Goal: Find contact information: Find contact information

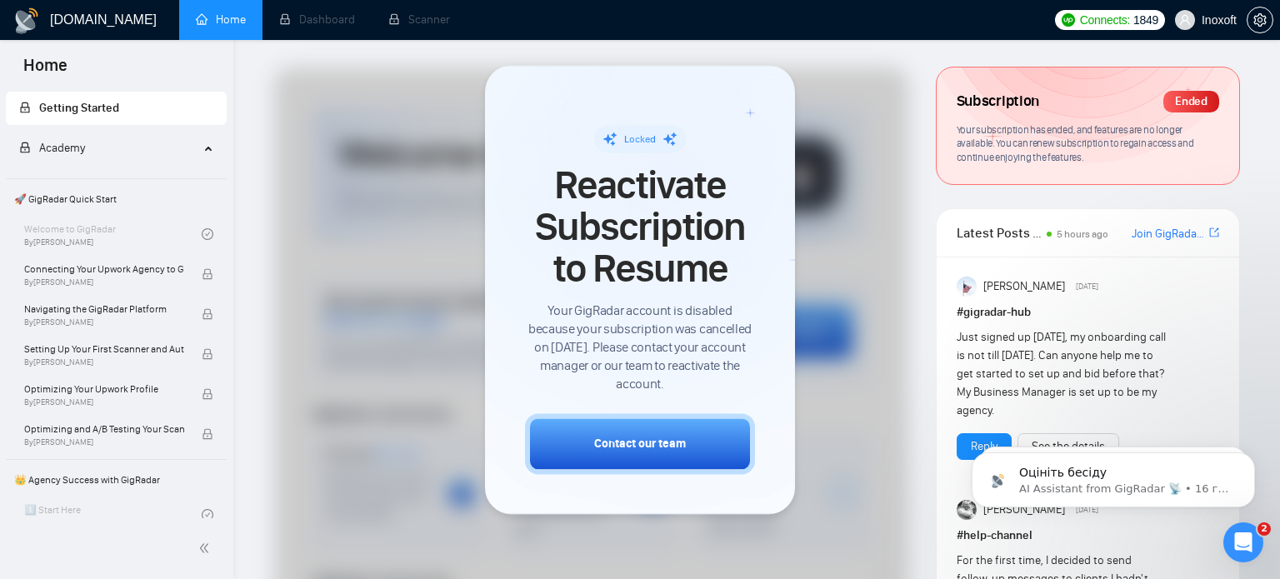
click at [1273, 18] on div "Connects: 1849 Inoxoft" at bounding box center [1163, 20] width 234 height 40
click at [1265, 17] on icon "setting" at bounding box center [1259, 19] width 13 height 13
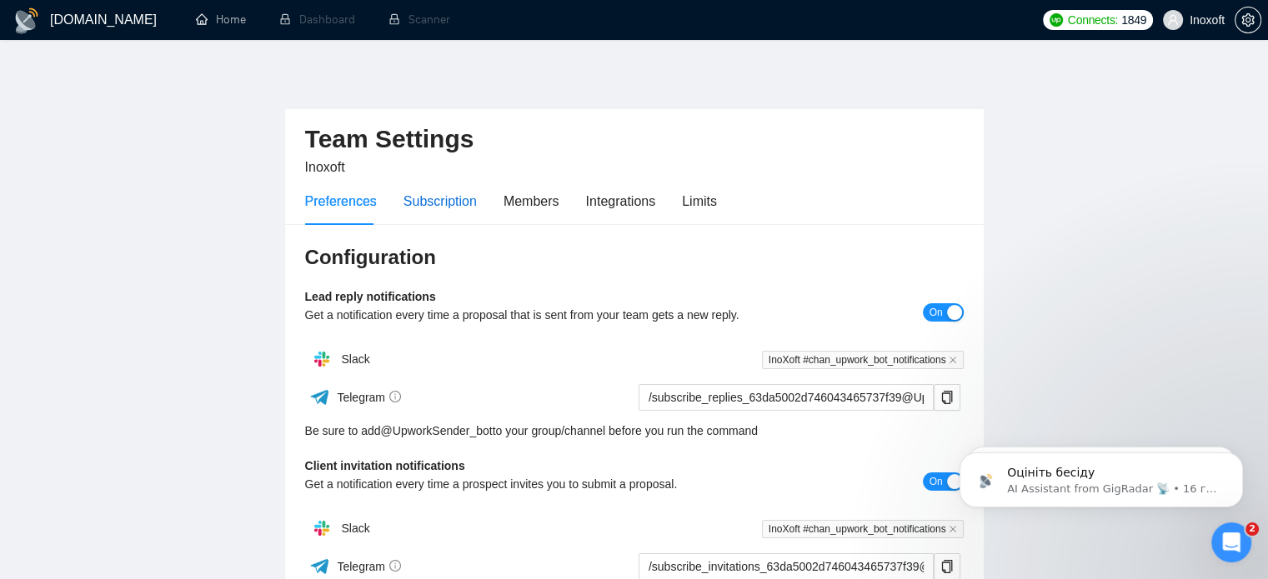
click at [435, 206] on div "Subscription" at bounding box center [439, 201] width 73 height 21
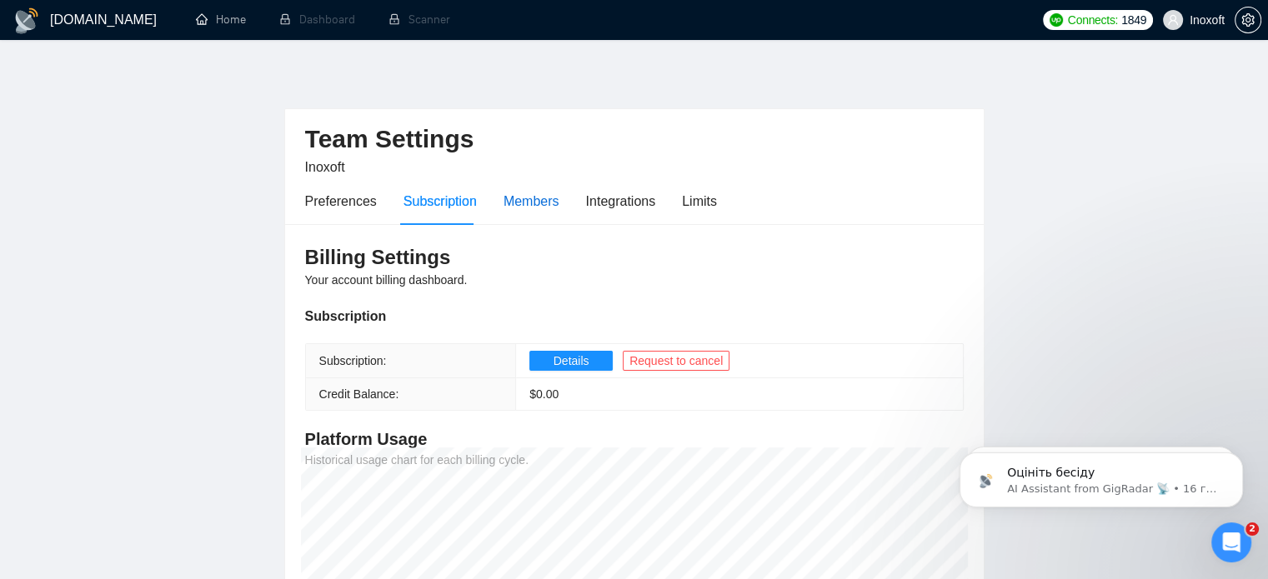
click at [527, 205] on div "Members" at bounding box center [531, 201] width 56 height 21
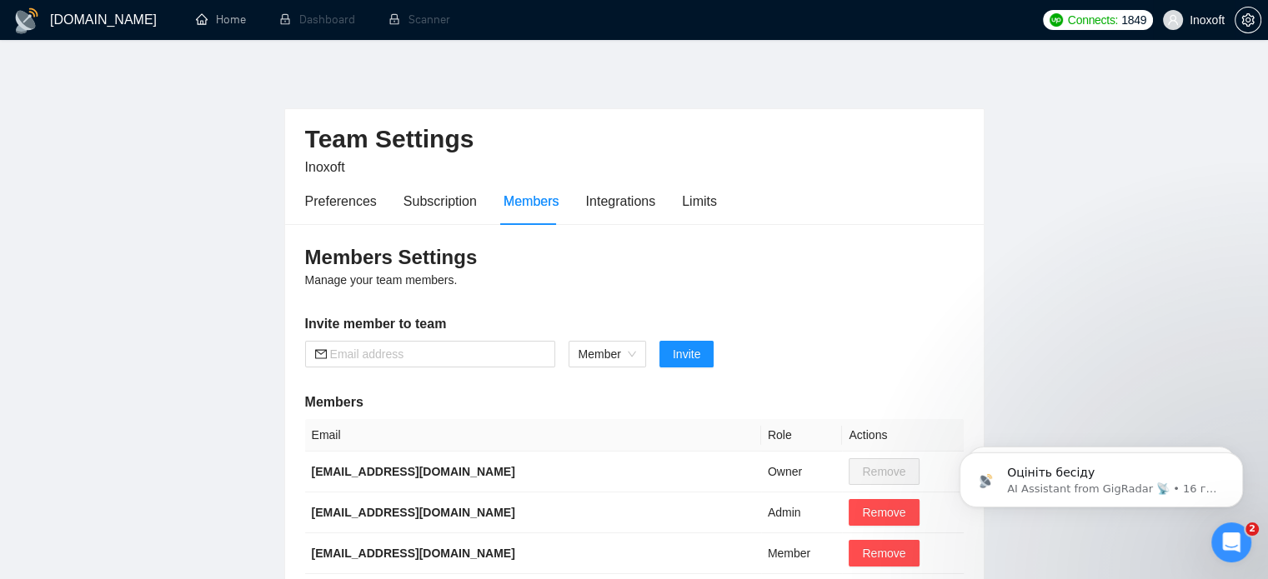
click at [1194, 20] on span "Inoxoft" at bounding box center [1206, 20] width 35 height 0
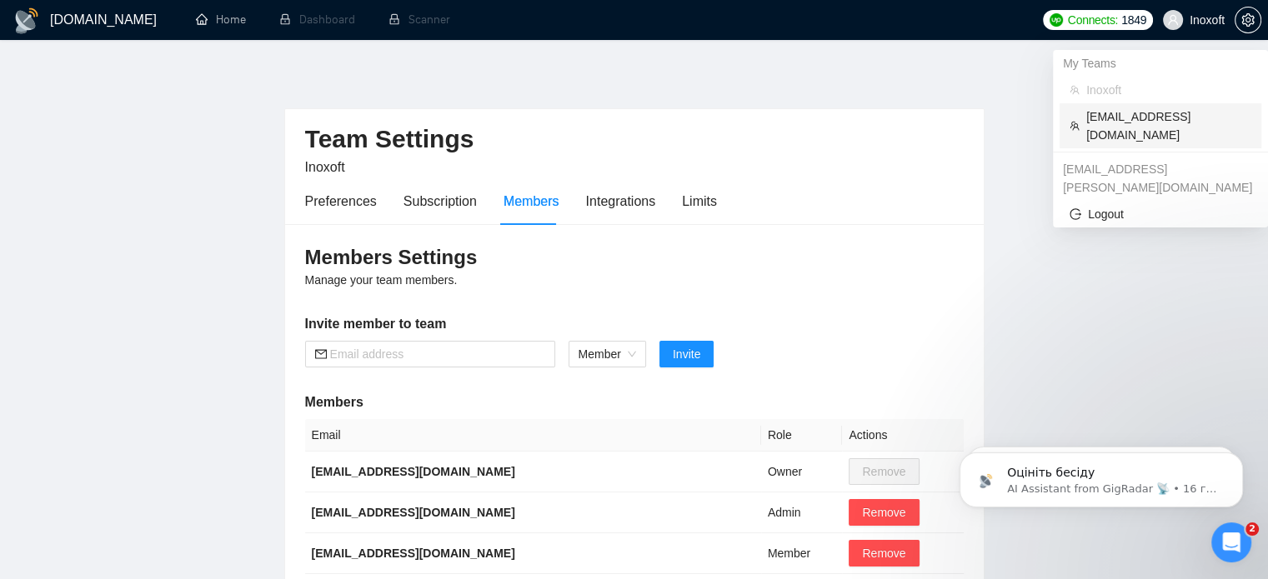
click at [1123, 111] on span "[EMAIL_ADDRESS][DOMAIN_NAME]" at bounding box center [1168, 126] width 165 height 37
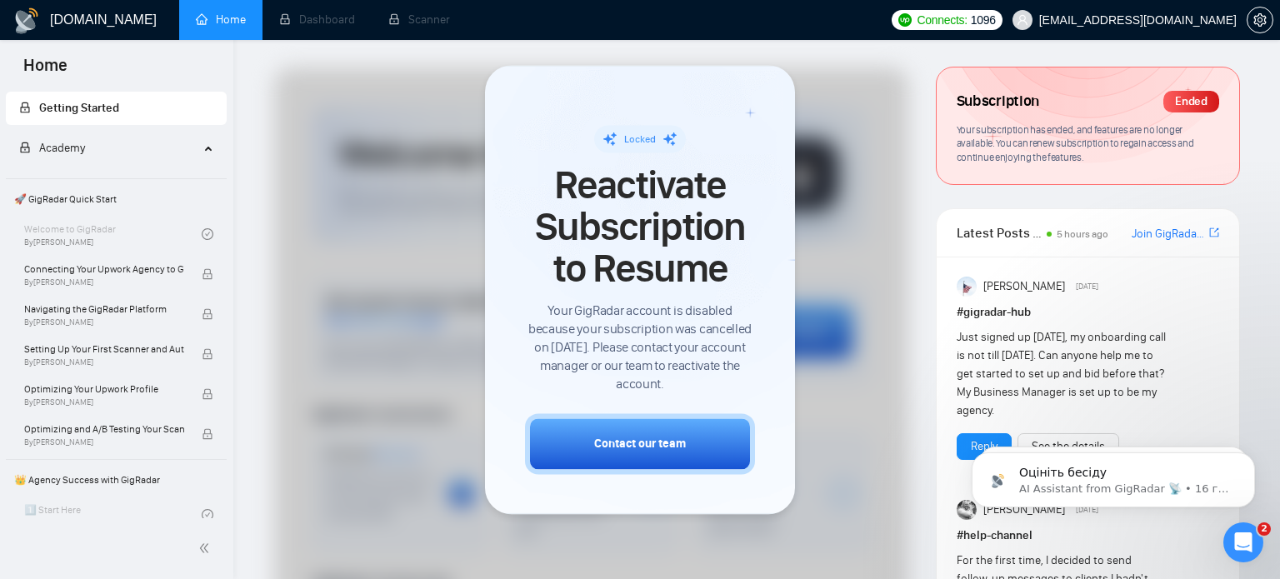
click at [920, 56] on div at bounding box center [640, 289] width 1280 height 579
click at [967, 14] on span "Connects:" at bounding box center [942, 20] width 50 height 18
click at [867, 41] on div at bounding box center [640, 289] width 1280 height 579
click at [1263, 16] on icon "setting" at bounding box center [1259, 19] width 13 height 13
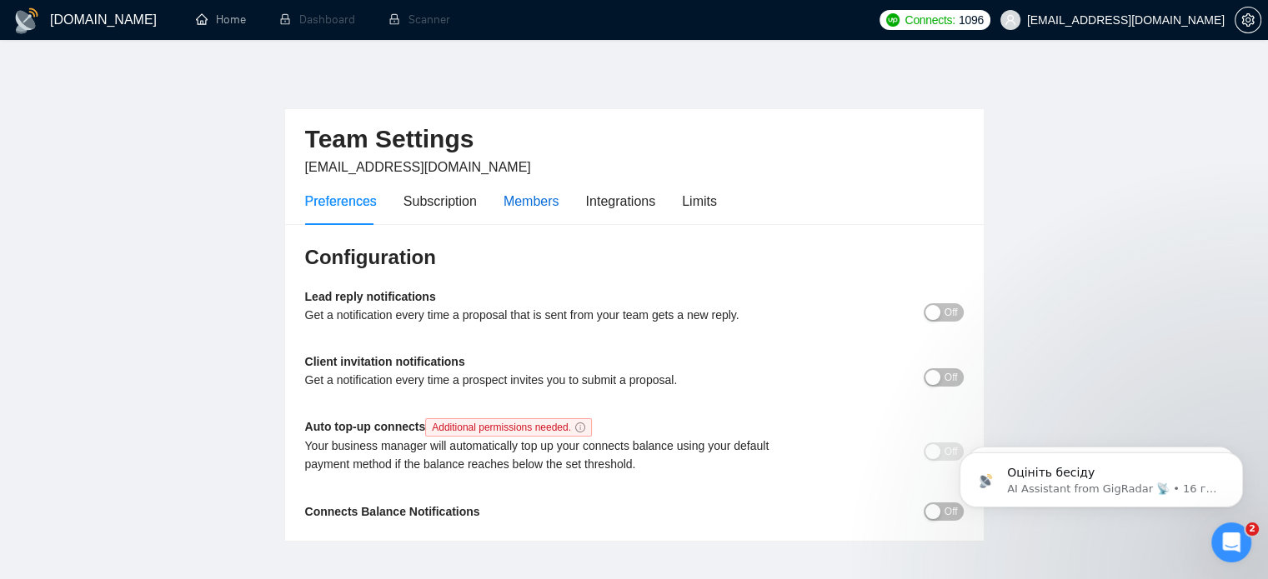
click at [544, 203] on div "Members" at bounding box center [531, 201] width 56 height 21
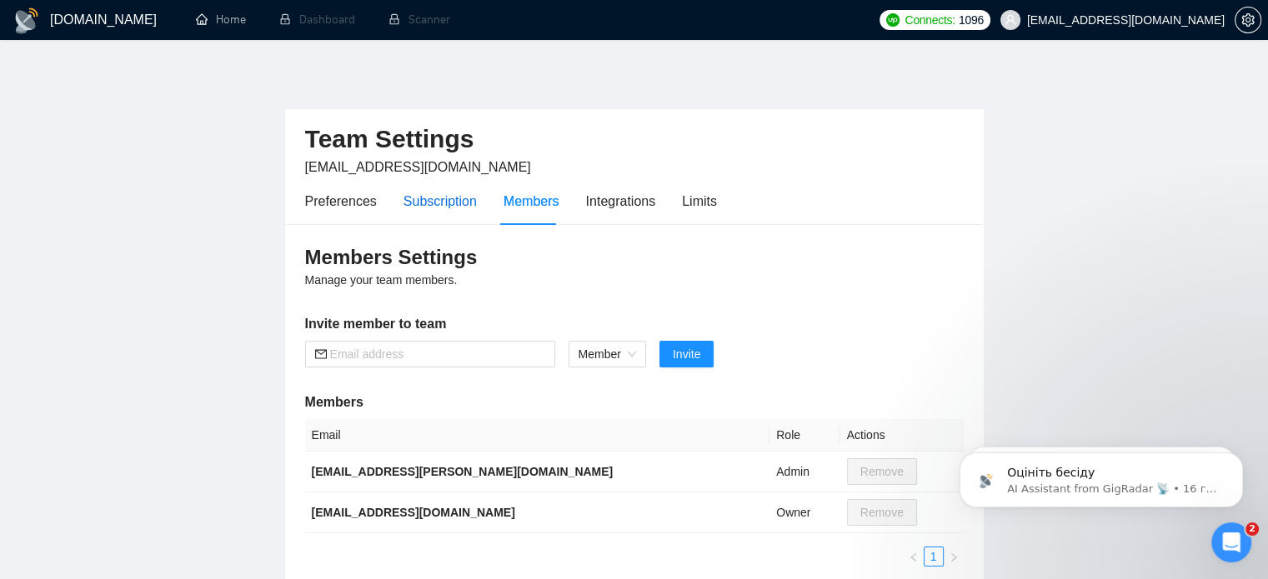
click at [440, 209] on div "Subscription" at bounding box center [439, 201] width 73 height 21
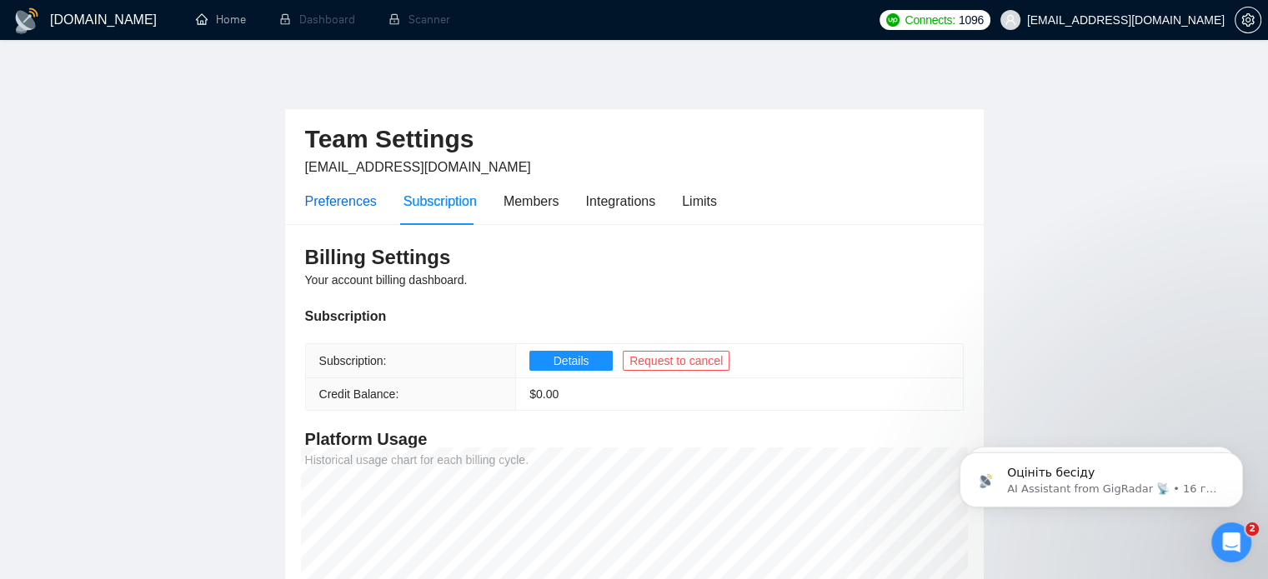
click at [342, 196] on div "Preferences" at bounding box center [341, 201] width 72 height 21
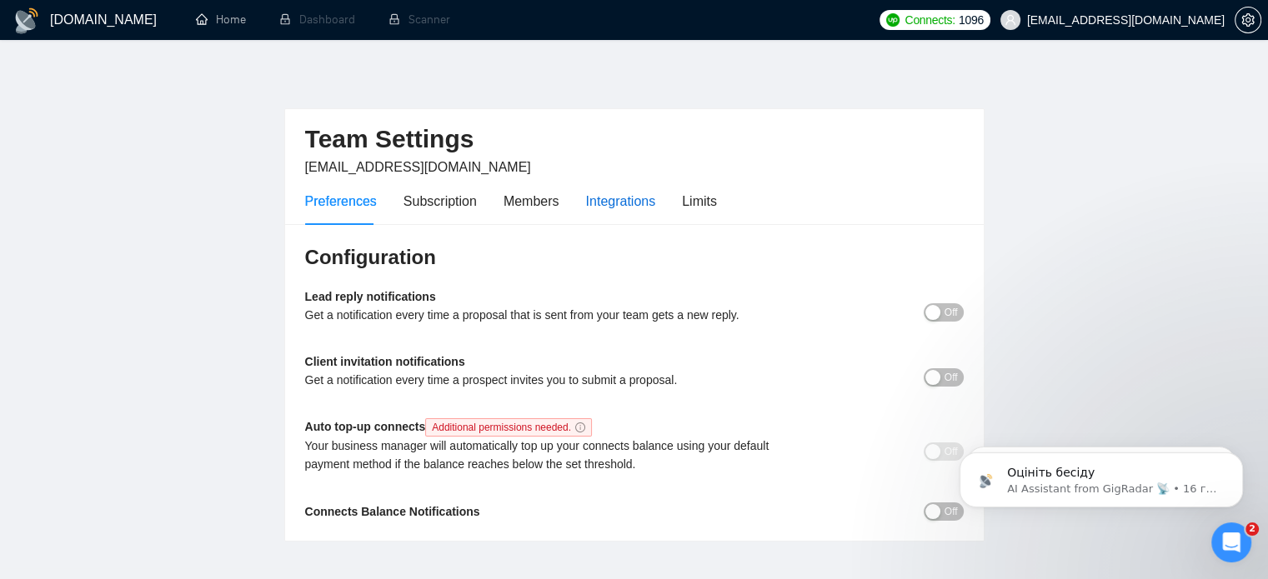
click at [603, 204] on div "Integrations" at bounding box center [621, 201] width 70 height 21
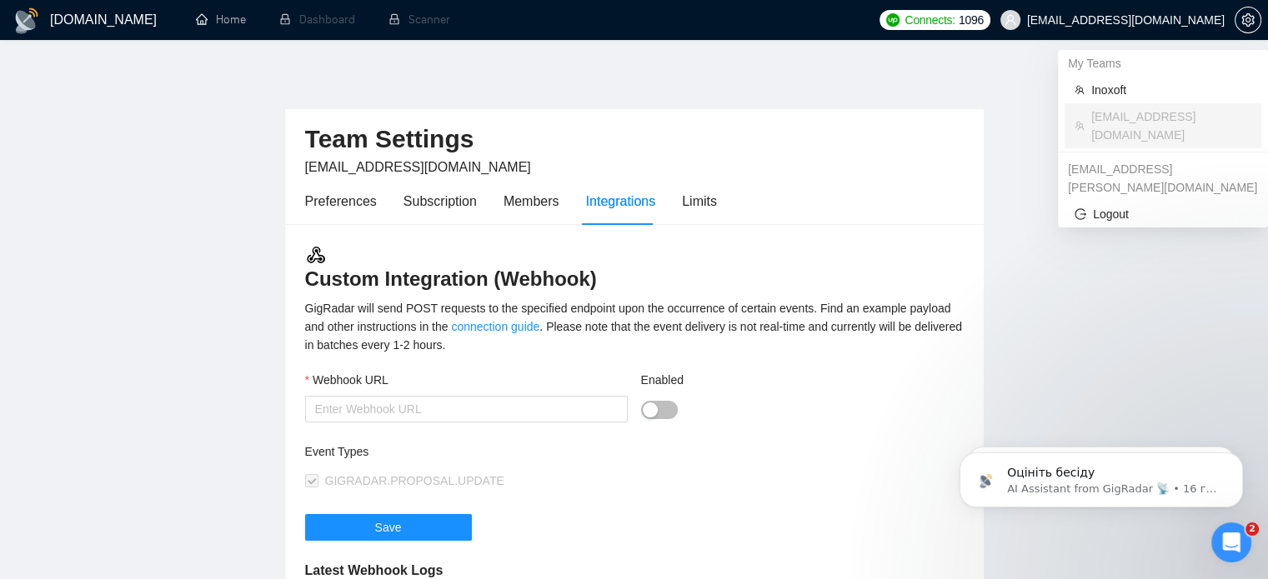
click at [1213, 20] on span "[EMAIL_ADDRESS][DOMAIN_NAME]" at bounding box center [1126, 20] width 198 height 0
click at [1114, 93] on span "Inoxoft" at bounding box center [1171, 90] width 160 height 18
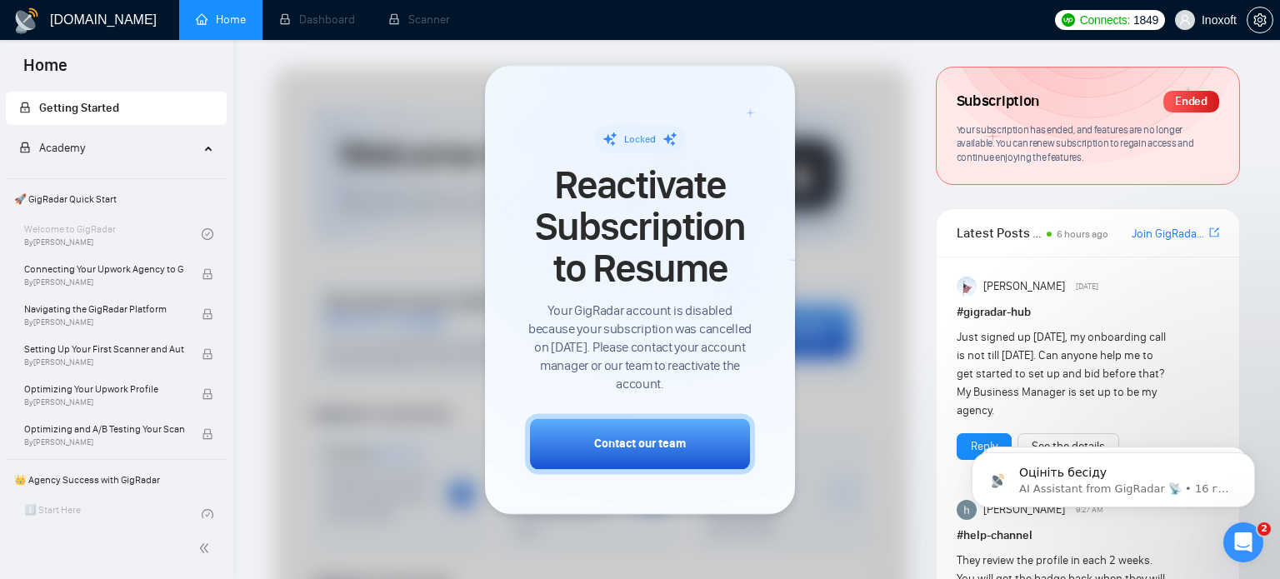
click at [893, 138] on div at bounding box center [591, 515] width 634 height 894
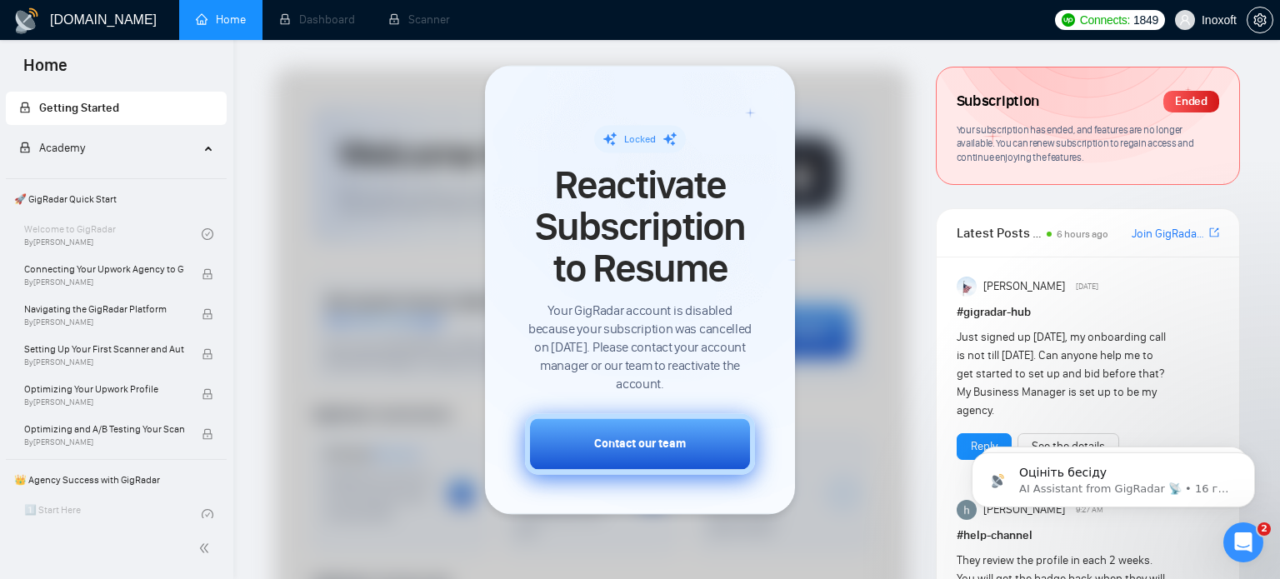
click at [678, 450] on div "Contact our team" at bounding box center [640, 444] width 92 height 18
